Goal: Information Seeking & Learning: Check status

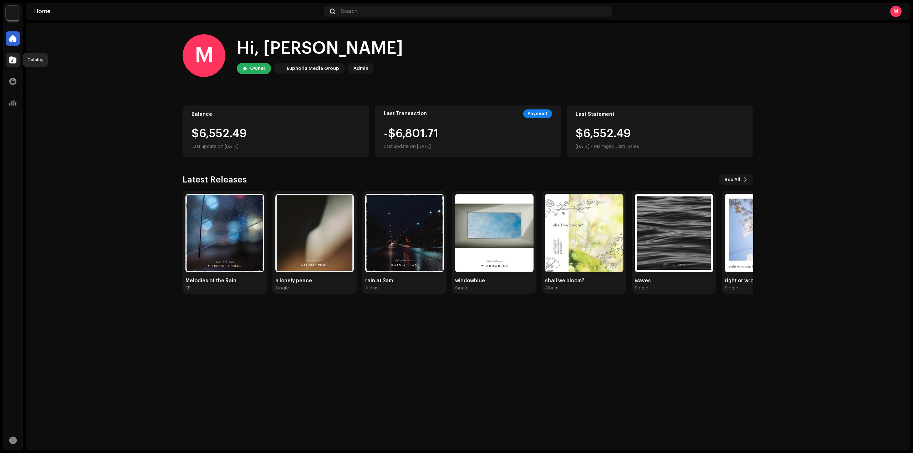
click at [15, 64] on div at bounding box center [13, 60] width 14 height 14
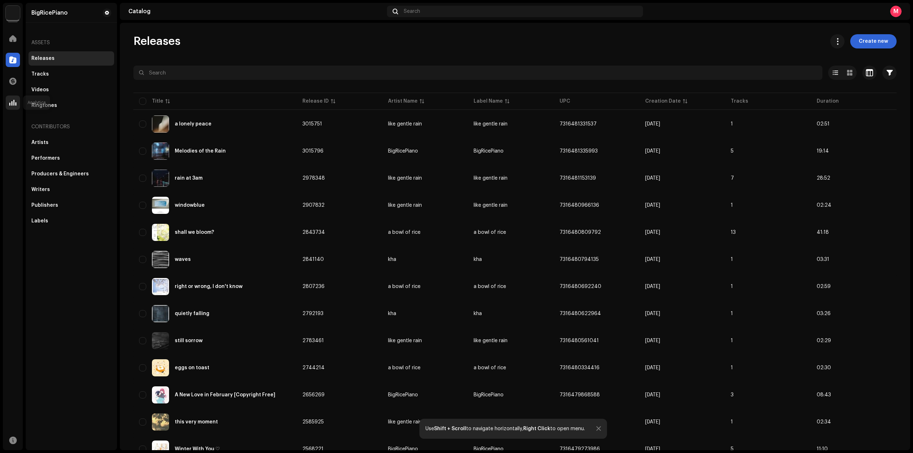
click at [10, 103] on span at bounding box center [12, 103] width 7 height 6
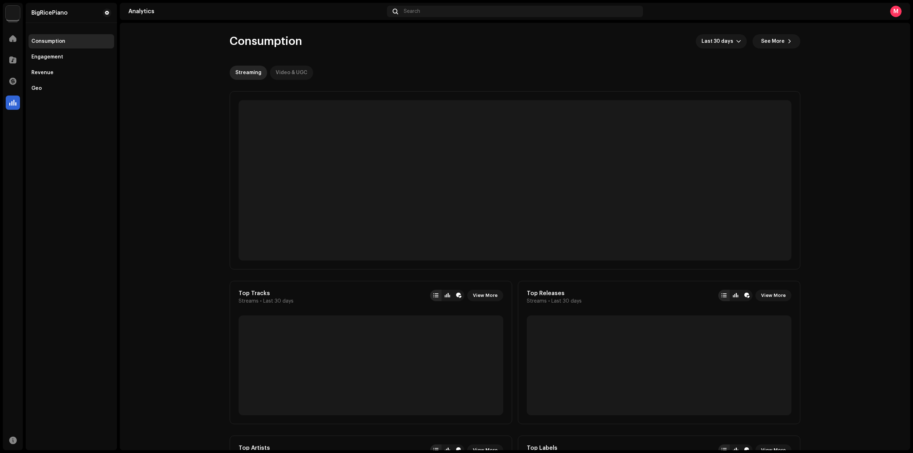
click at [293, 75] on div "Video & UGC" at bounding box center [292, 73] width 32 height 14
click at [250, 72] on div "Streaming" at bounding box center [248, 73] width 26 height 14
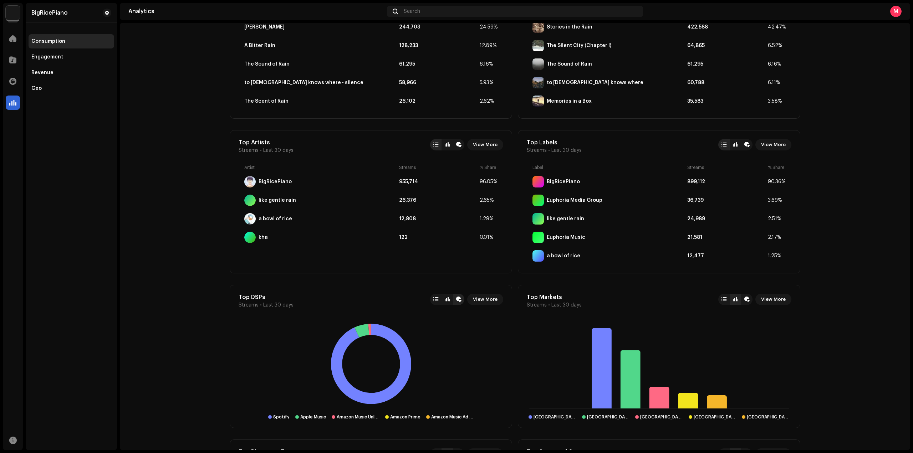
scroll to position [392, 0]
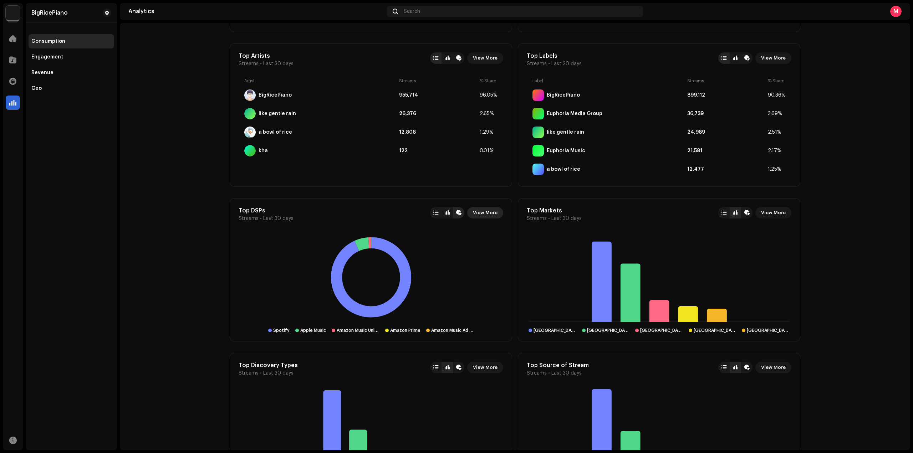
click at [477, 214] on span "View More" at bounding box center [485, 213] width 25 height 14
